Goal: Check status: Check status

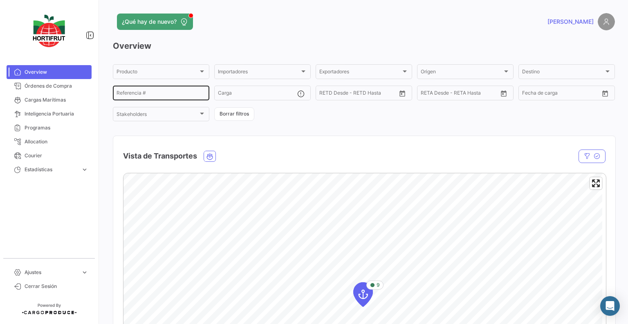
click at [149, 90] on div "Referencia #" at bounding box center [161, 92] width 89 height 16
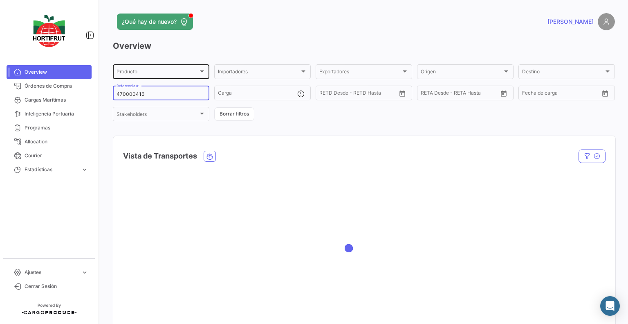
type input "4700004161"
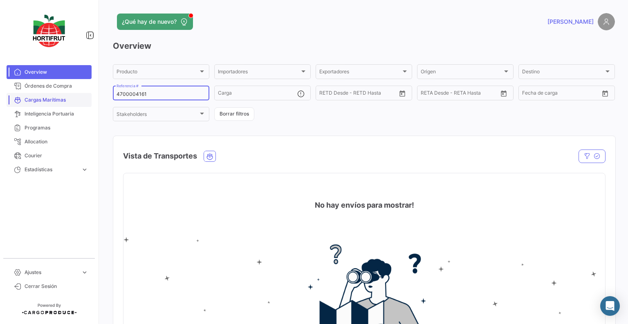
drag, startPoint x: 151, startPoint y: 92, endPoint x: 73, endPoint y: 102, distance: 78.0
click at [73, 102] on mat-sidenav-container "Overview Órdenes de Compra Cargas Marítimas Inteligencia Portuaria Programas Al…" at bounding box center [314, 162] width 628 height 324
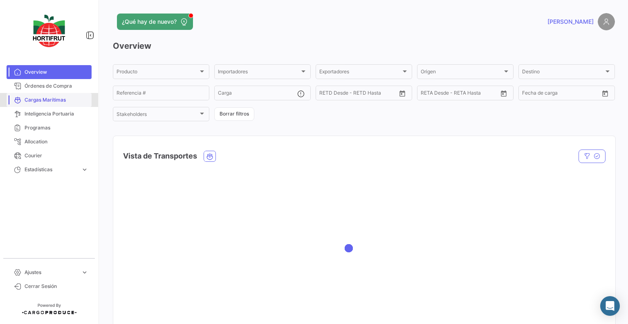
click at [52, 98] on span "Cargas Marítimas" at bounding box center [57, 99] width 64 height 7
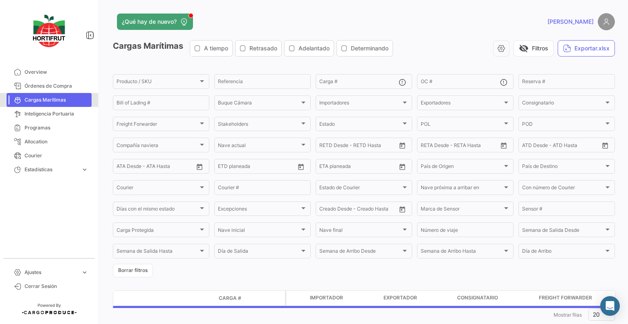
click at [52, 98] on span "Cargas Marítimas" at bounding box center [57, 99] width 64 height 7
click at [267, 77] on div "Referencia" at bounding box center [262, 81] width 89 height 16
paste input "4700004161"
type input "4700004161"
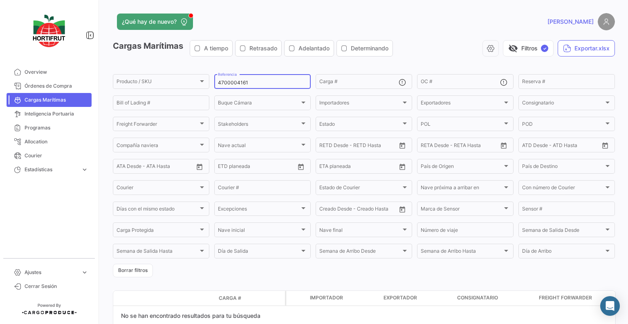
drag, startPoint x: 273, startPoint y: 80, endPoint x: 112, endPoint y: 93, distance: 162.1
click at [112, 93] on div "¿Qué hay de nuevo? [PERSON_NAME] Marítimas A tiempo Retrasado Adelantado Determ…" at bounding box center [364, 162] width 529 height 324
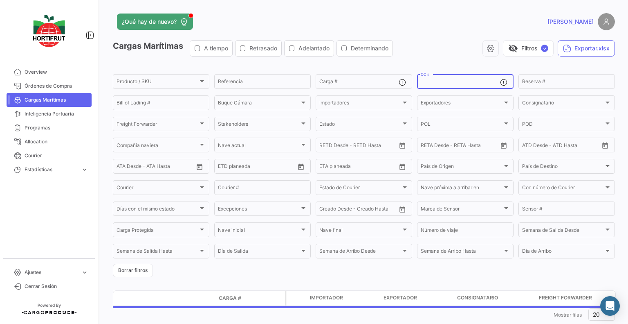
click at [437, 81] on input "OC #" at bounding box center [460, 83] width 79 height 6
paste input "4700004161"
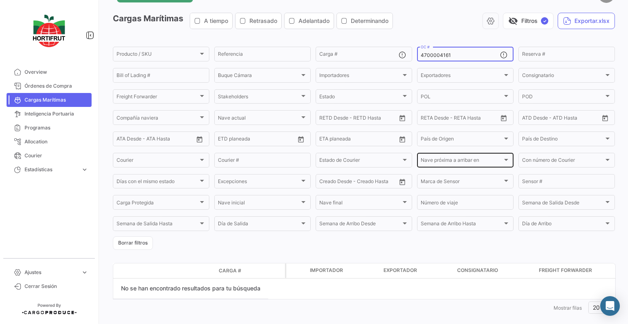
scroll to position [40, 0]
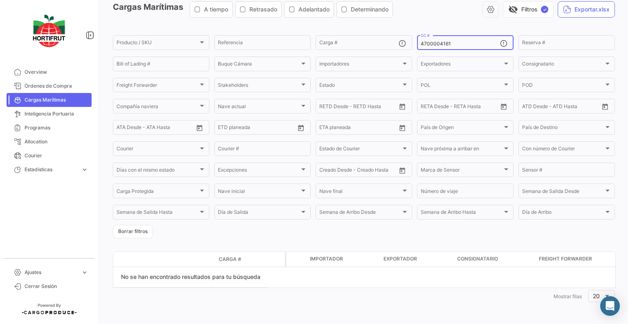
click at [466, 42] on input "4700004161" at bounding box center [460, 44] width 79 height 6
type input "4700004161"
